Goal: Obtain resource: Download file/media

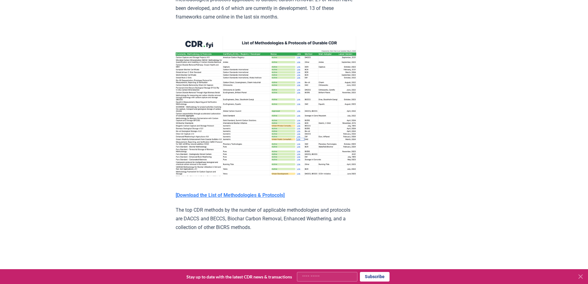
scroll to position [895, 0]
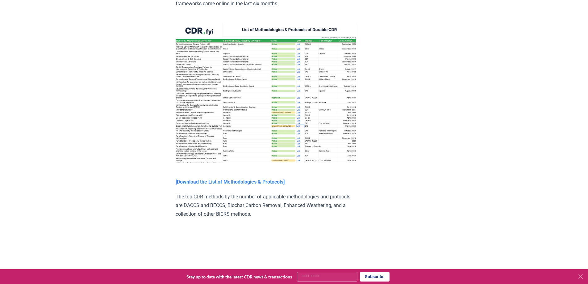
click at [222, 185] on strong "[Download the List of Methodologies & Protocols]" at bounding box center [230, 182] width 109 height 6
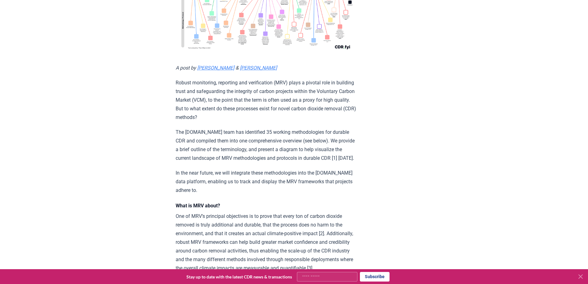
scroll to position [154, 0]
drag, startPoint x: 197, startPoint y: 63, endPoint x: 222, endPoint y: 63, distance: 25.0
click at [222, 63] on p "A post by [PERSON_NAME] & [PERSON_NAME]" at bounding box center [266, 66] width 181 height 9
copy em "[PERSON_NAME]"
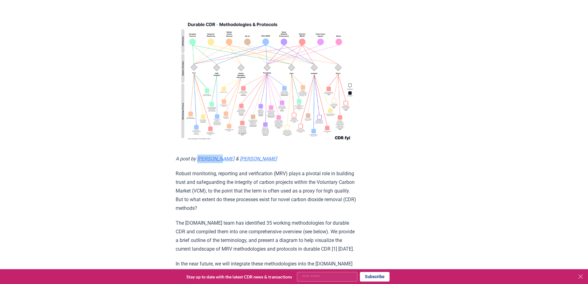
scroll to position [62, 0]
click at [239, 88] on img at bounding box center [266, 80] width 181 height 129
click at [308, 140] on img at bounding box center [266, 80] width 181 height 129
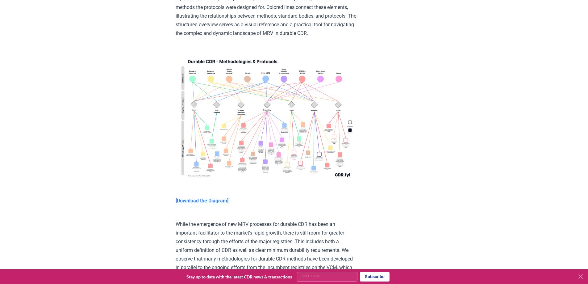
scroll to position [1544, 0]
click at [213, 203] on strong "[Download the Diagram]" at bounding box center [202, 200] width 53 height 6
